Goal: Find specific page/section

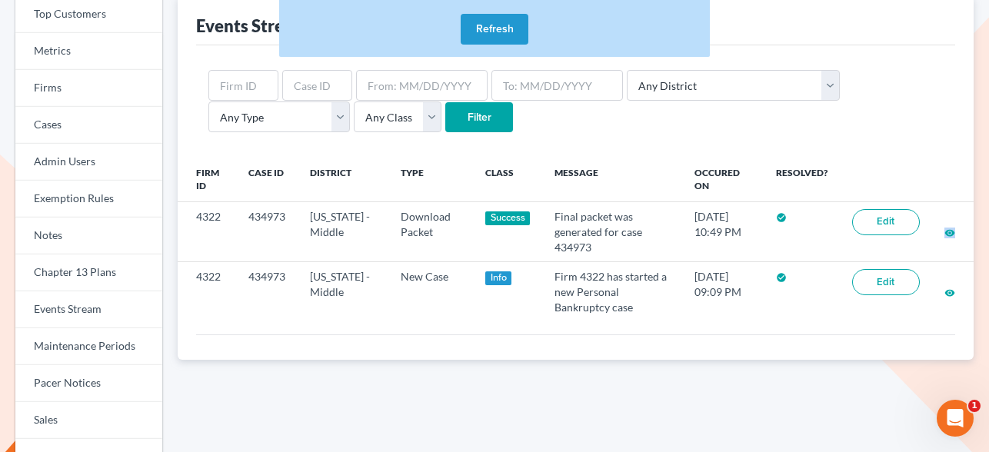
click at [515, 28] on button "Refresh" at bounding box center [495, 29] width 68 height 31
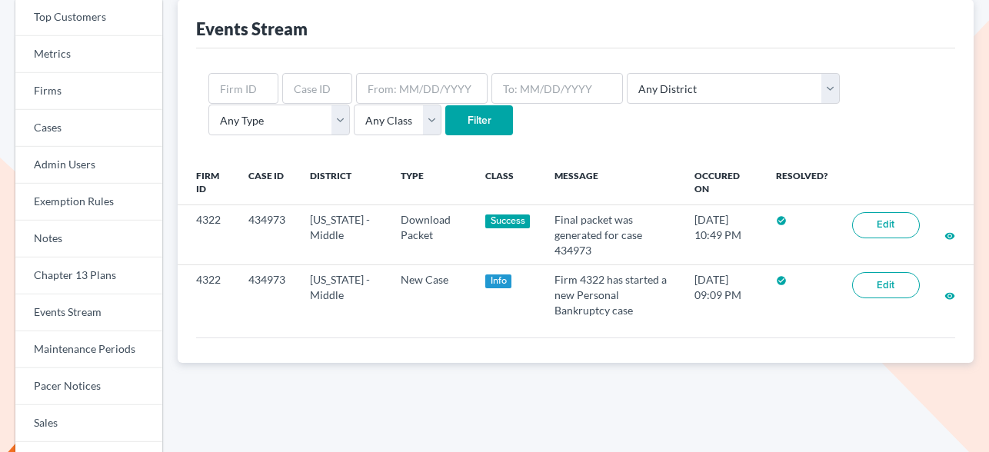
scroll to position [103, 0]
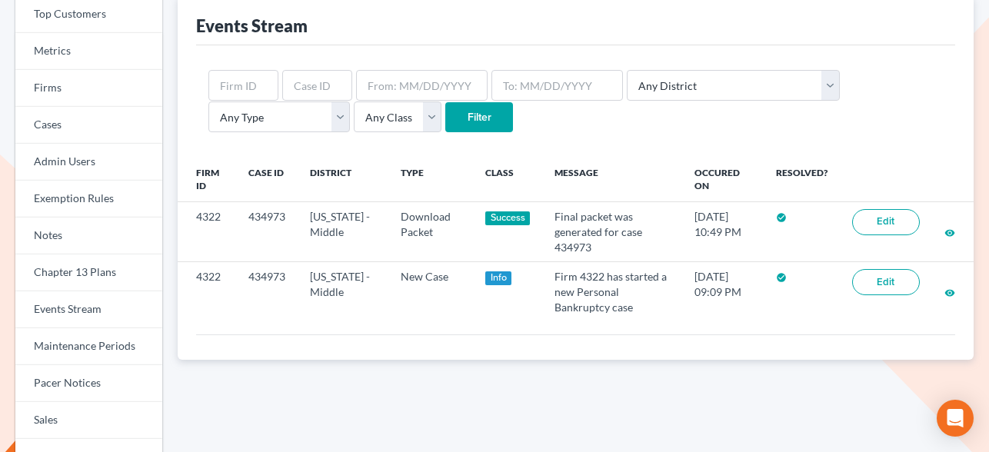
click at [274, 30] on div "Events Stream" at bounding box center [252, 26] width 112 height 22
click at [255, 30] on div "Events Stream" at bounding box center [252, 26] width 112 height 22
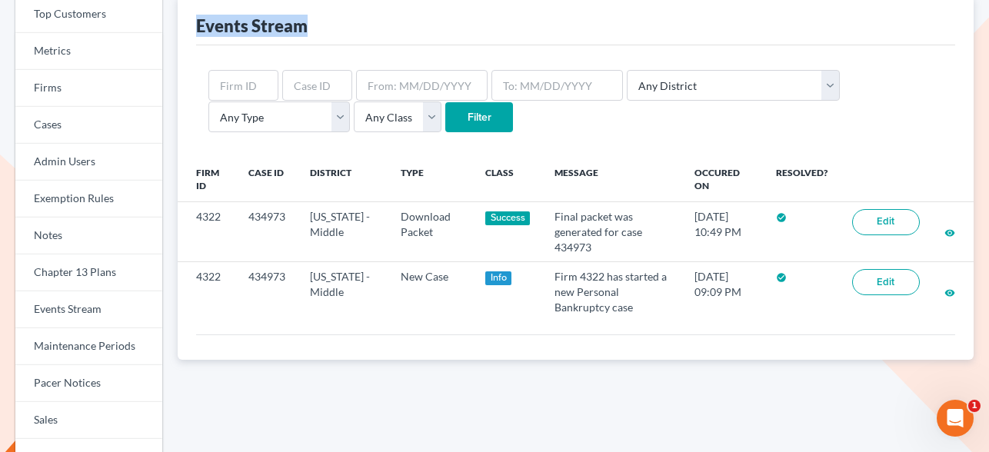
drag, startPoint x: 199, startPoint y: 25, endPoint x: 305, endPoint y: 28, distance: 107.0
click at [305, 28] on div "Events Stream" at bounding box center [252, 26] width 112 height 22
click at [328, 28] on div "Events Stream" at bounding box center [575, 20] width 759 height 49
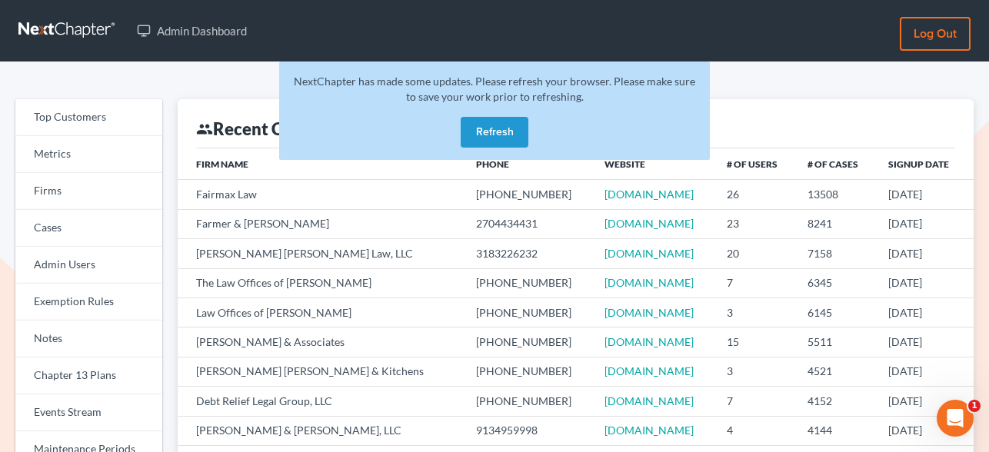
click at [507, 133] on button "Refresh" at bounding box center [495, 132] width 68 height 31
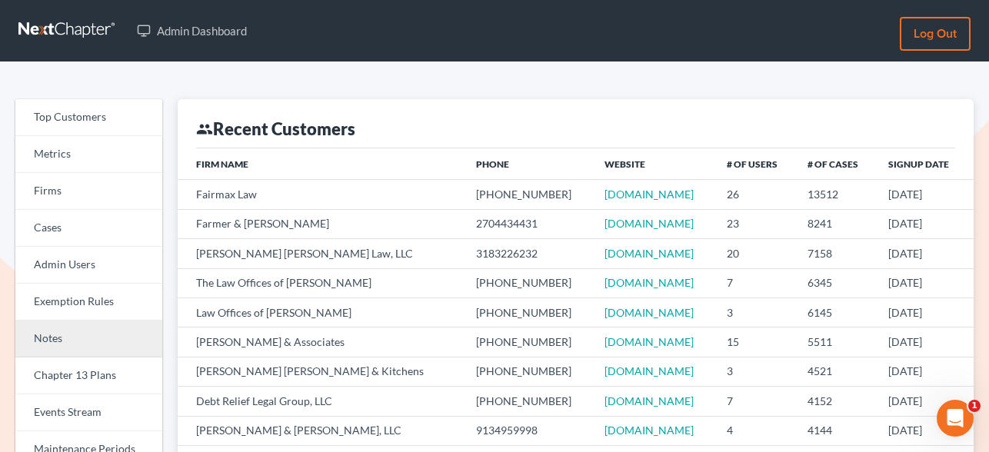
scroll to position [205, 0]
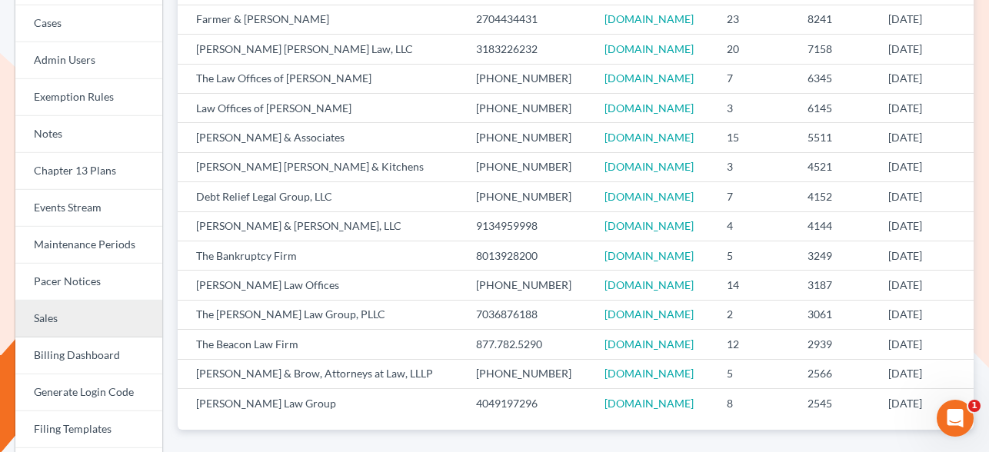
click at [89, 312] on link "Sales" at bounding box center [88, 319] width 147 height 37
